Goal: Task Accomplishment & Management: Use online tool/utility

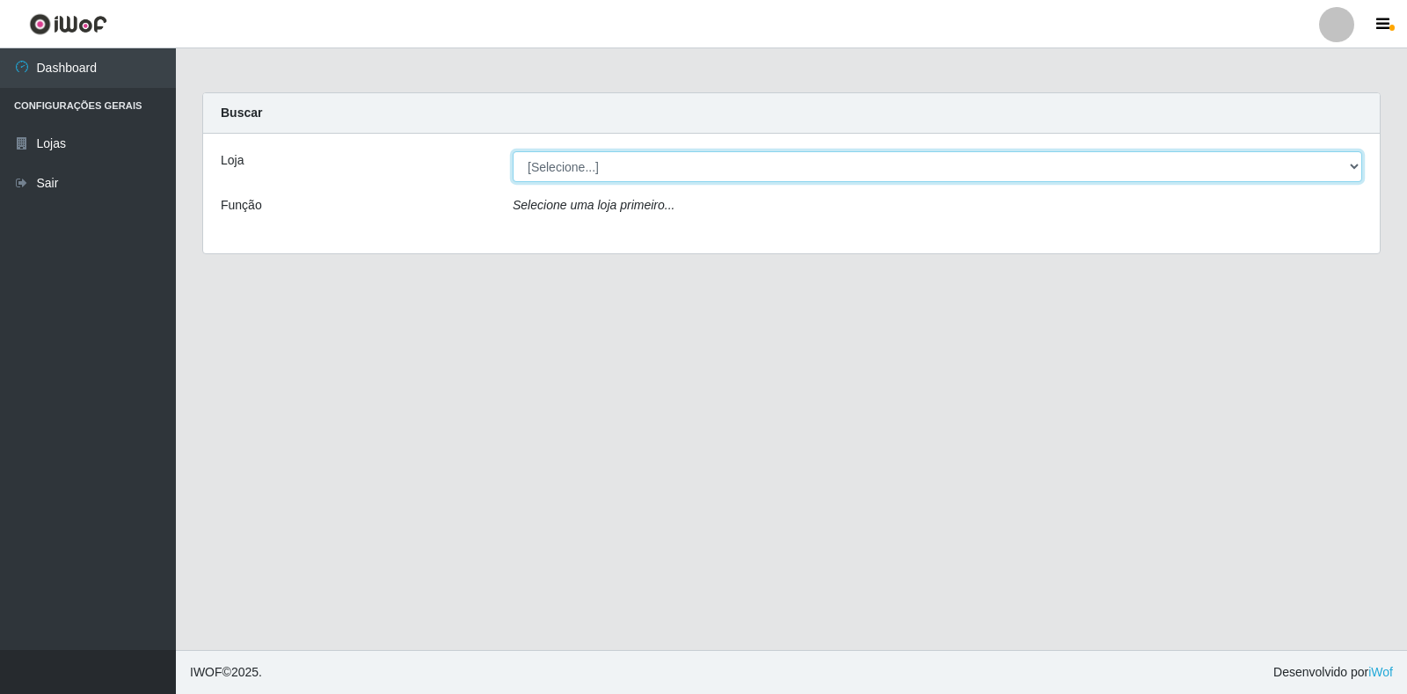
drag, startPoint x: 1230, startPoint y: 177, endPoint x: 1081, endPoint y: 177, distance: 148.7
click at [1230, 177] on select "[Selecione...] Extrabom - Loja 18 Goiabeiras" at bounding box center [938, 166] width 850 height 31
select select "501"
click at [513, 151] on select "[Selecione...] Extrabom - Loja 18 Goiabeiras" at bounding box center [938, 166] width 850 height 31
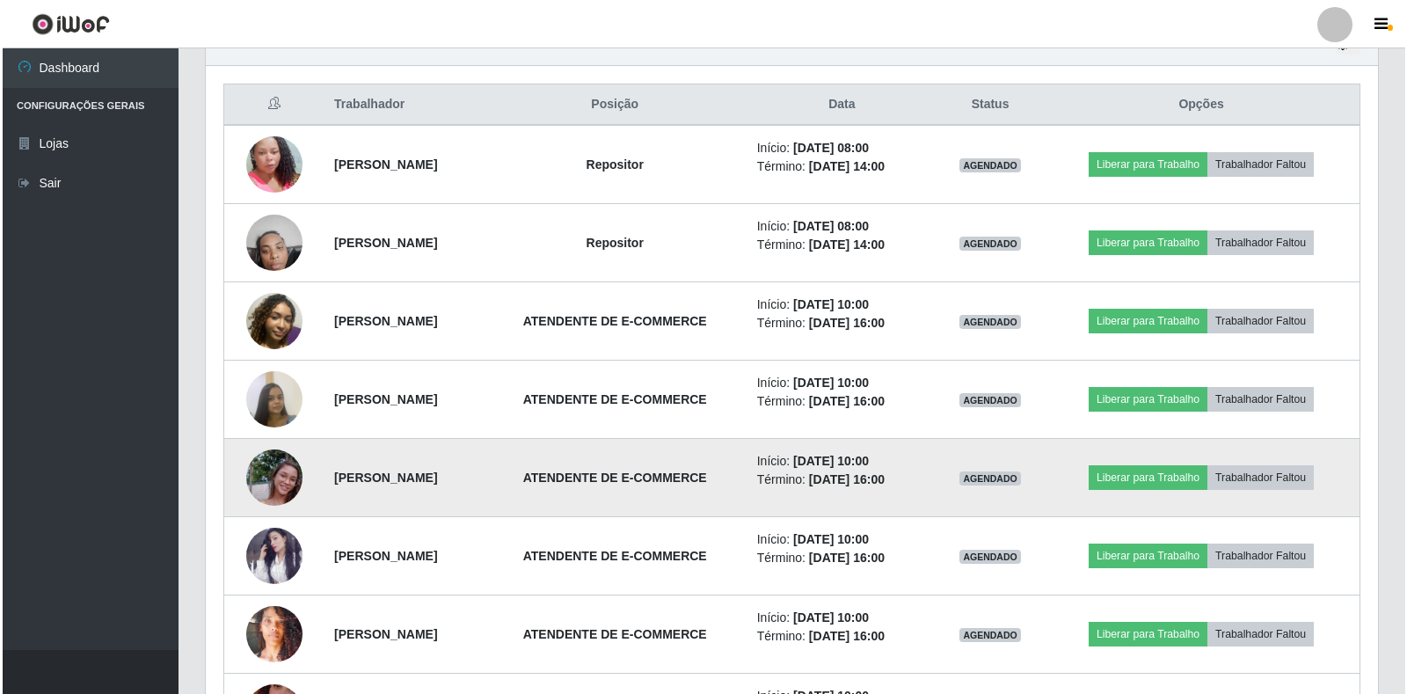
scroll to position [680, 0]
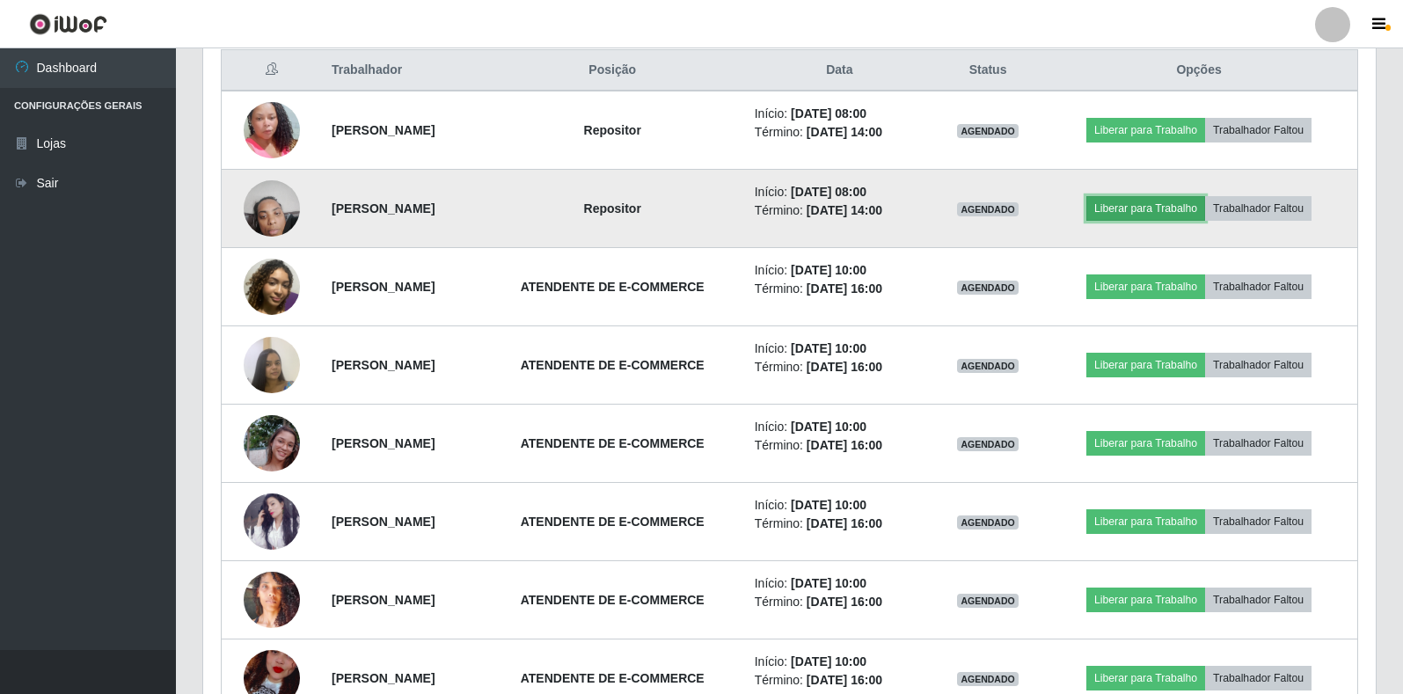
click at [1158, 214] on button "Liberar para Trabalho" at bounding box center [1145, 208] width 119 height 25
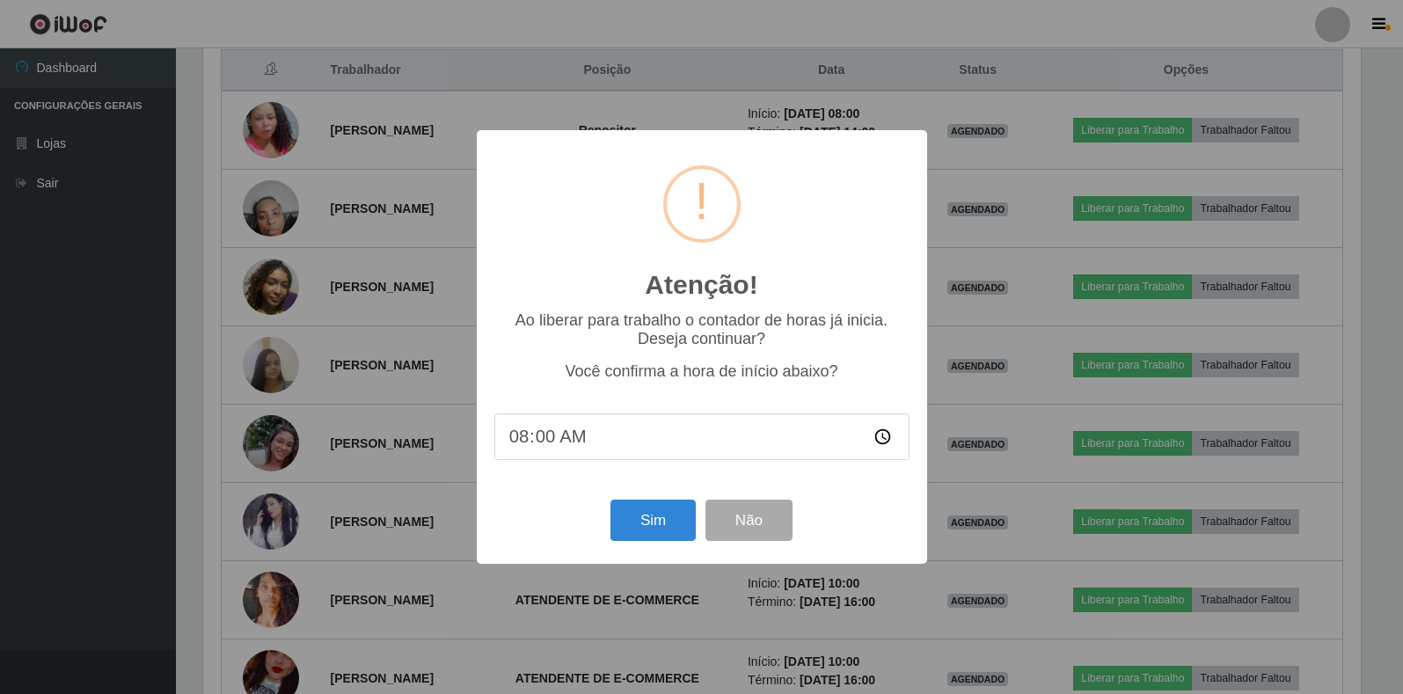
scroll to position [365, 1162]
click at [636, 541] on button "Sim" at bounding box center [654, 520] width 85 height 41
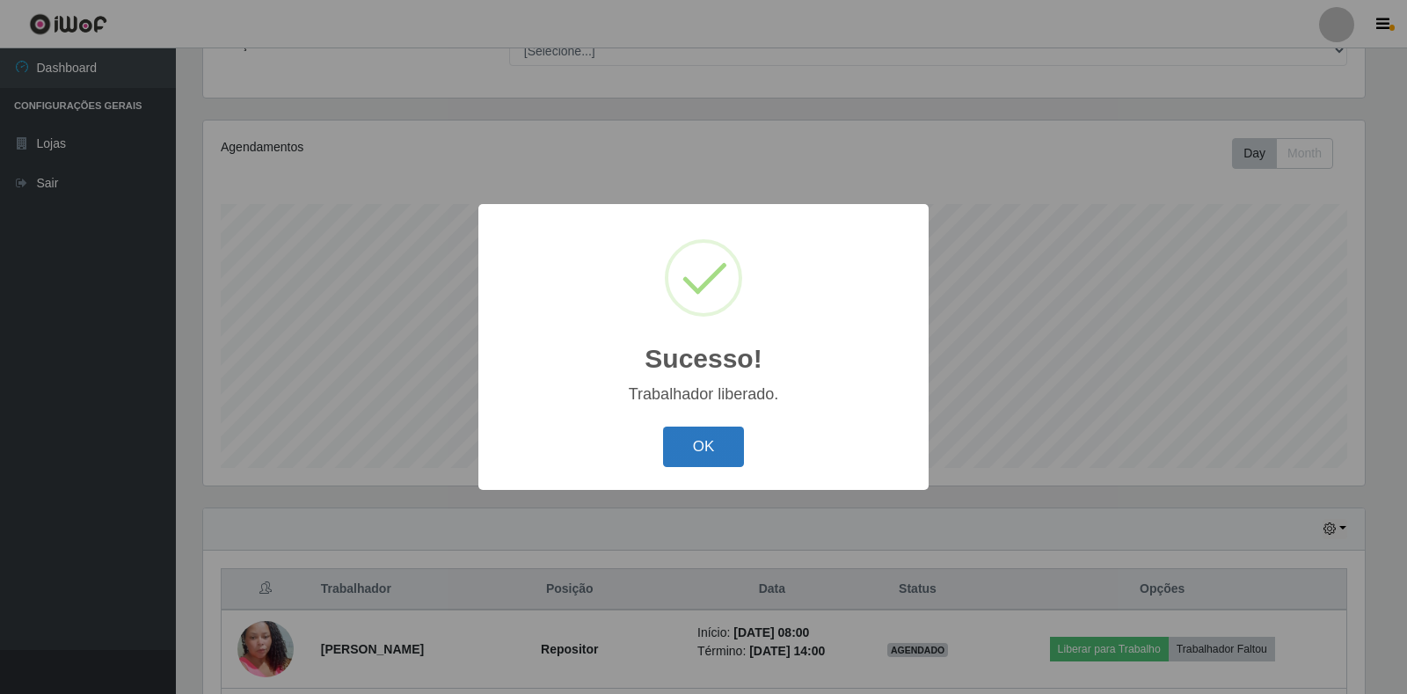
click at [686, 456] on button "OK" at bounding box center [704, 447] width 82 height 41
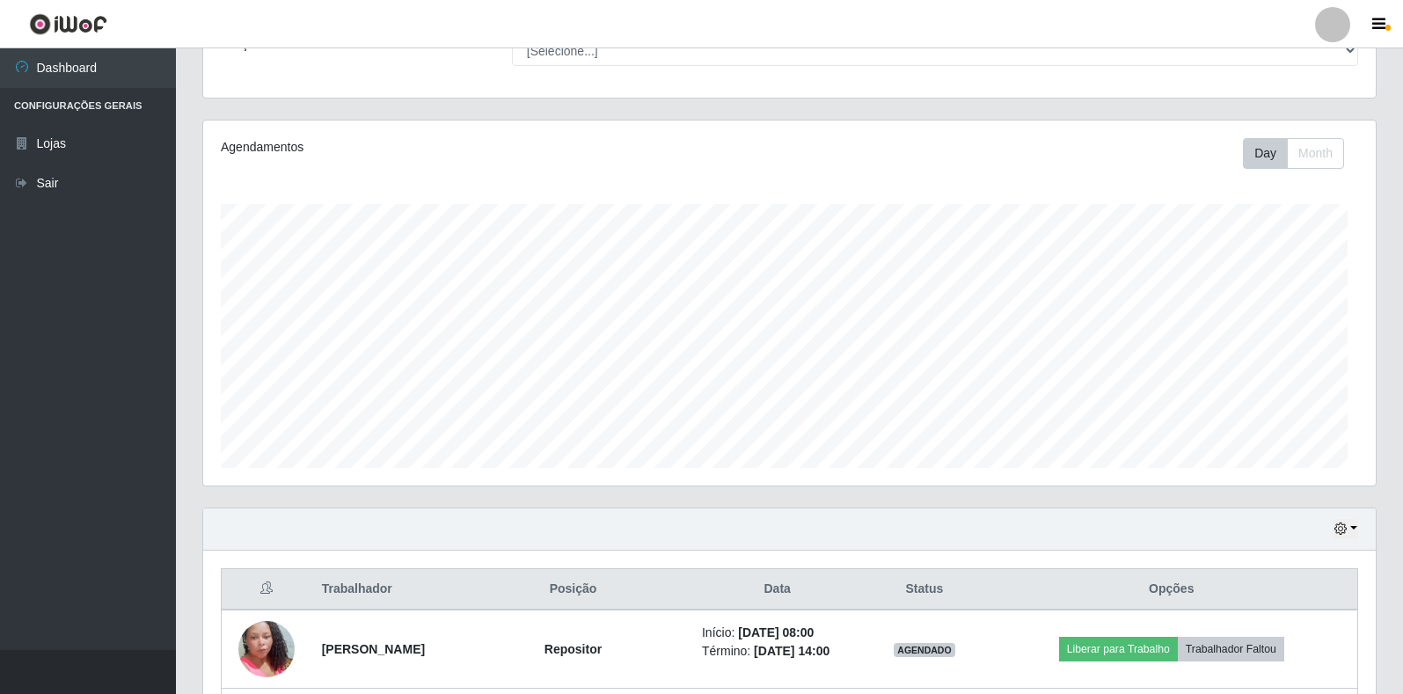
scroll to position [365, 1173]
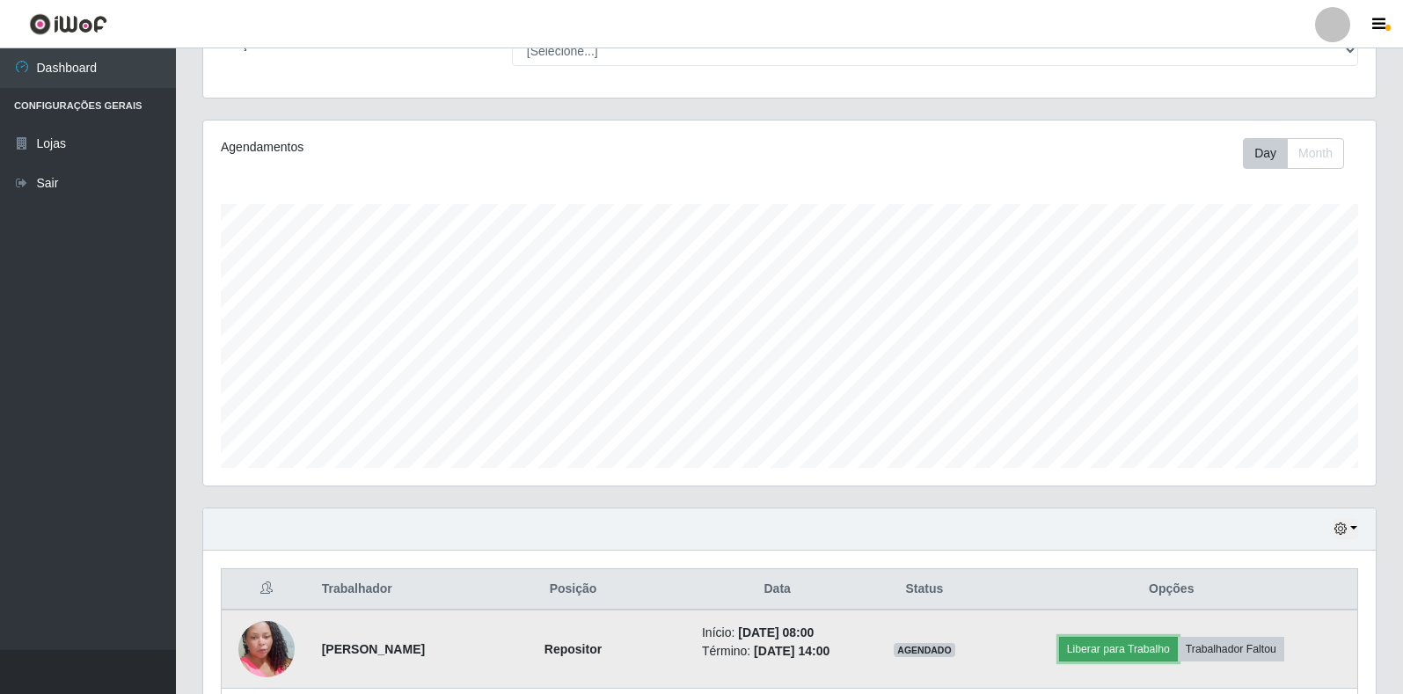
click at [1113, 657] on button "Liberar para Trabalho" at bounding box center [1118, 649] width 119 height 25
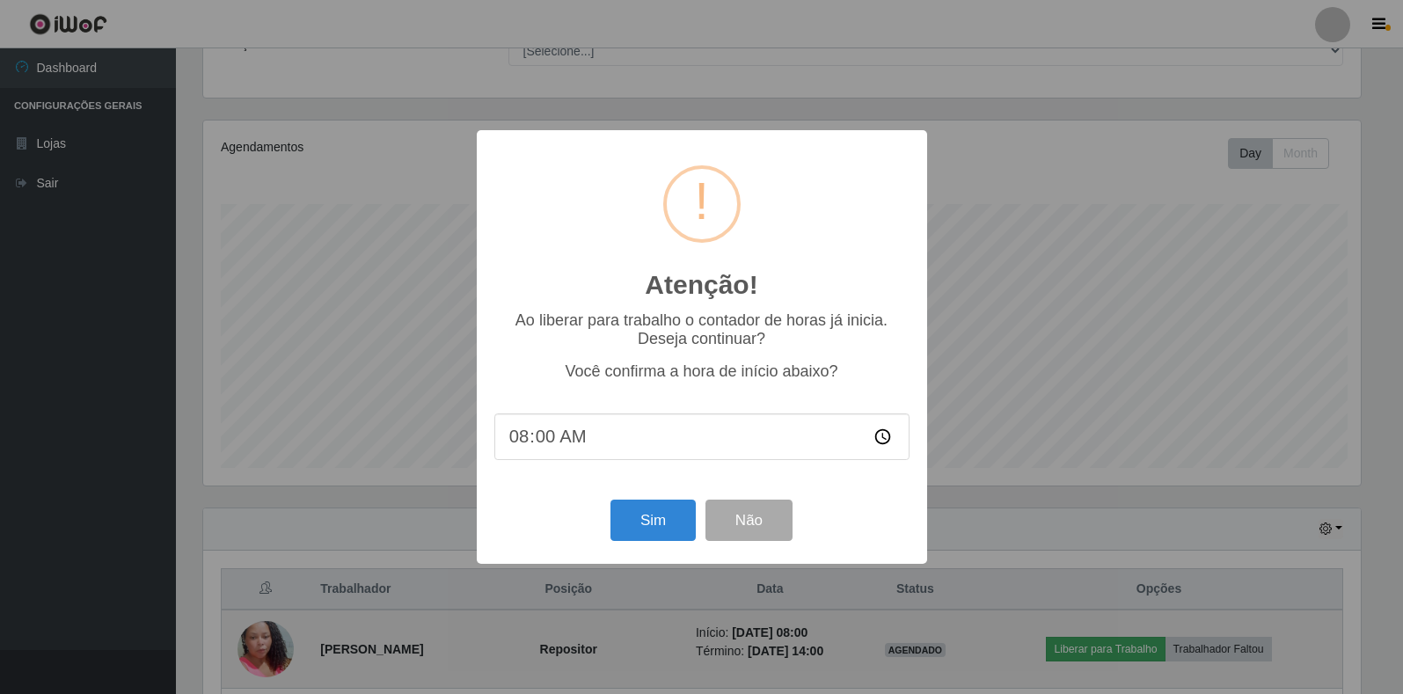
scroll to position [365, 1162]
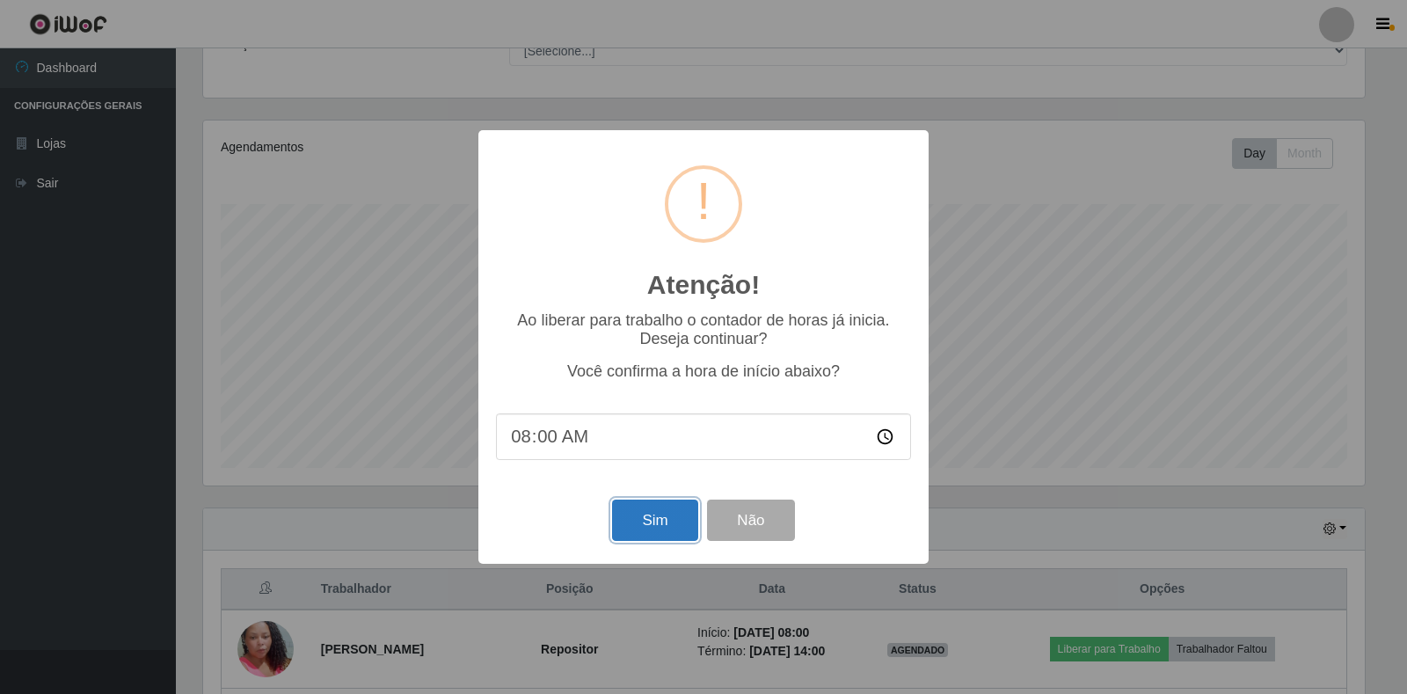
click at [668, 521] on button "Sim" at bounding box center [654, 520] width 85 height 41
click at [668, 521] on div "Atenção! × Ao liberar para trabalho o contador de horas já inicia. Deseja conti…" at bounding box center [704, 346] width 450 height 433
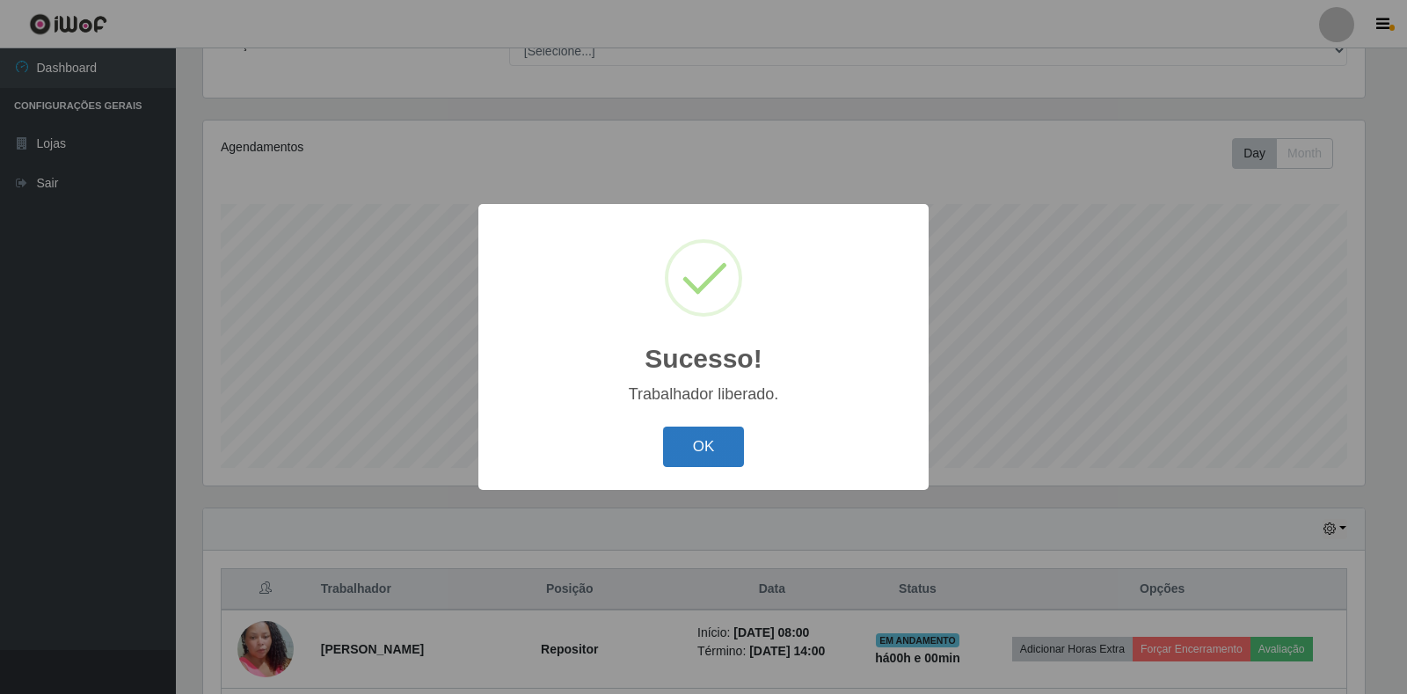
click at [697, 437] on button "OK" at bounding box center [704, 447] width 82 height 41
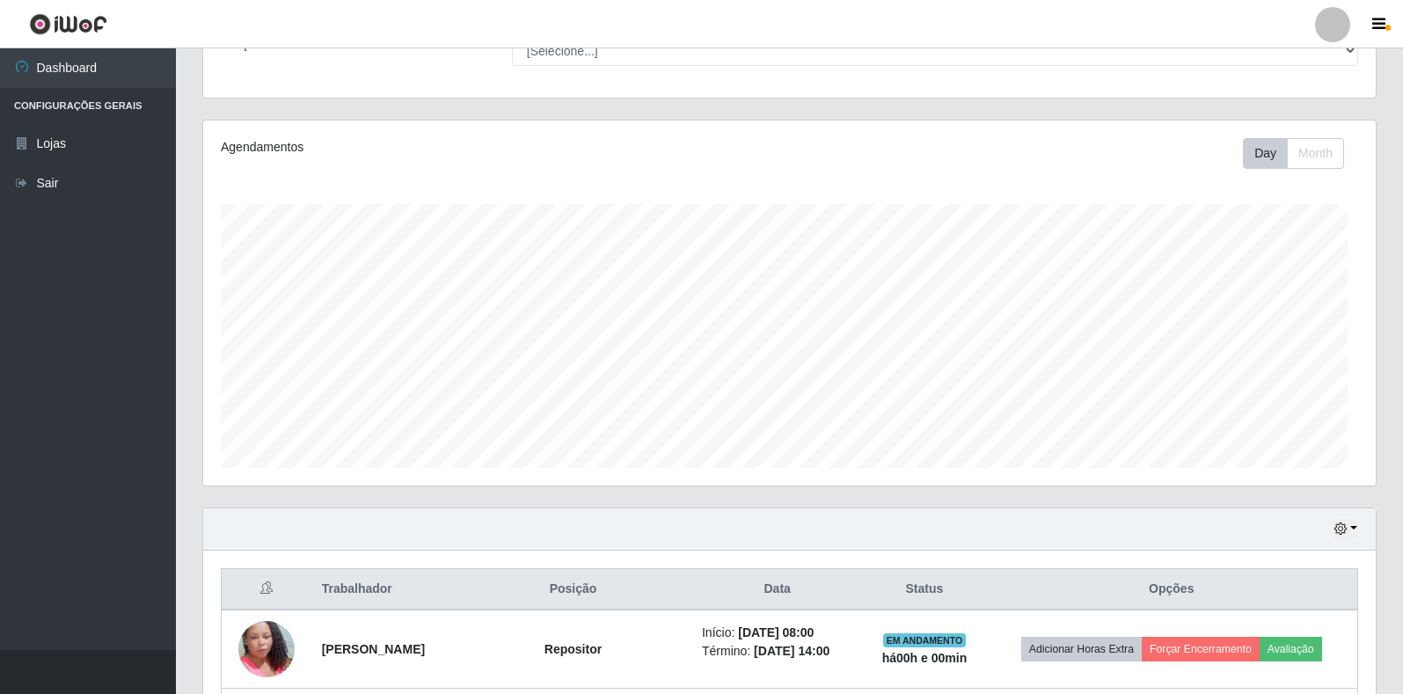
scroll to position [365, 1173]
